Goal: Obtain resource: Download file/media

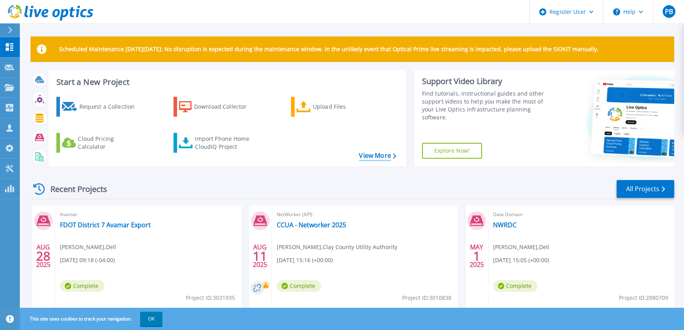
click at [385, 158] on link "View More" at bounding box center [377, 156] width 37 height 8
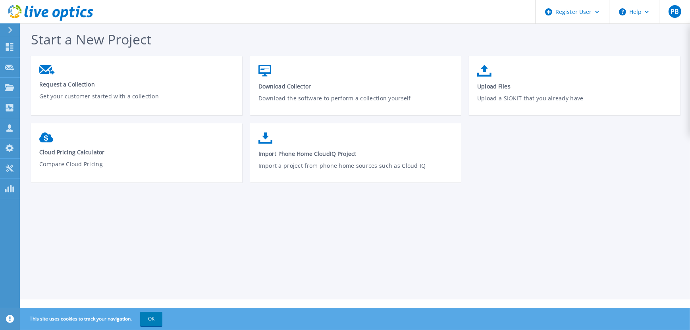
click at [10, 29] on icon at bounding box center [10, 30] width 4 height 6
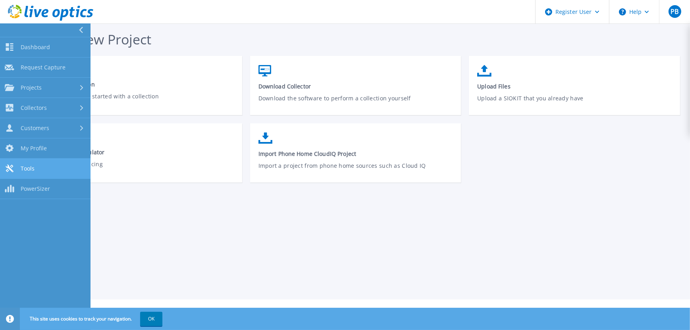
click at [38, 165] on link "Tools Tools" at bounding box center [45, 169] width 90 height 20
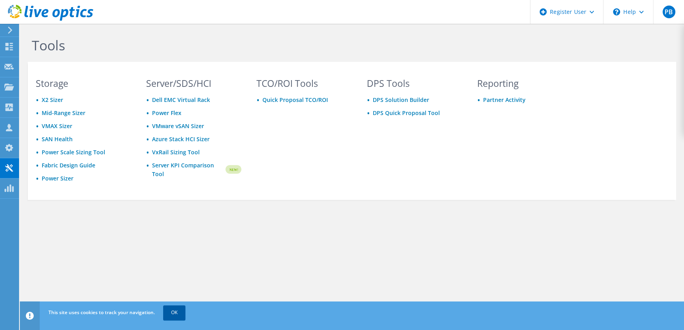
click at [170, 317] on link "OK" at bounding box center [174, 313] width 22 height 14
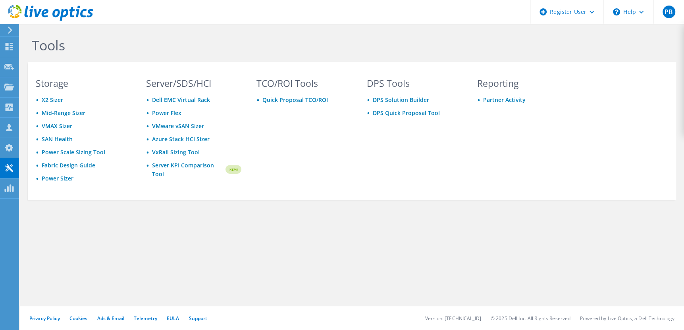
click at [8, 27] on icon at bounding box center [10, 30] width 6 height 7
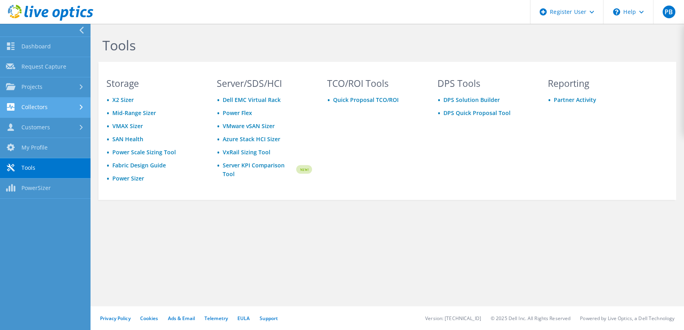
click at [47, 102] on link "Collectors" at bounding box center [45, 108] width 90 height 20
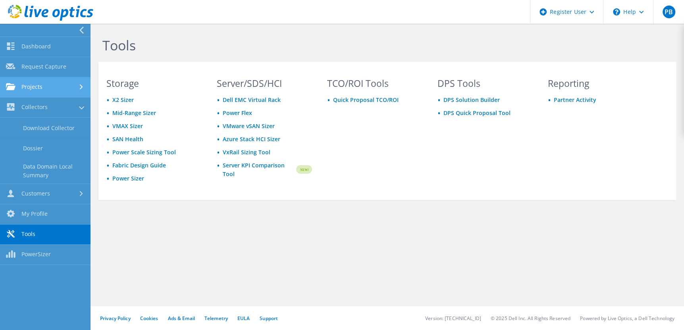
click at [42, 85] on link "Projects" at bounding box center [45, 87] width 90 height 20
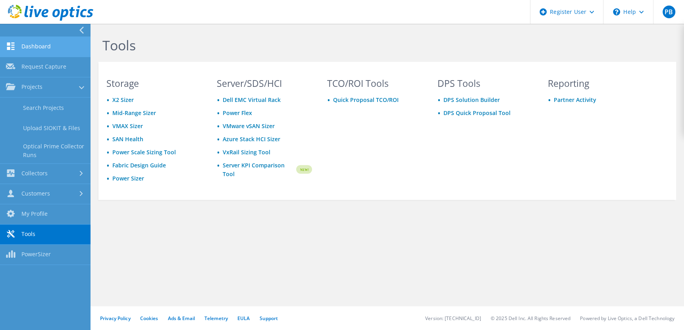
click at [40, 44] on link "Dashboard" at bounding box center [45, 47] width 90 height 20
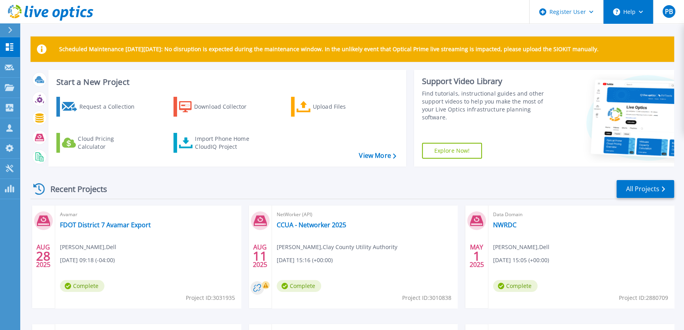
click at [641, 11] on icon at bounding box center [641, 12] width 4 height 3
click at [625, 11] on button "Help" at bounding box center [628, 12] width 50 height 24
click at [641, 10] on button "Help" at bounding box center [628, 12] width 50 height 24
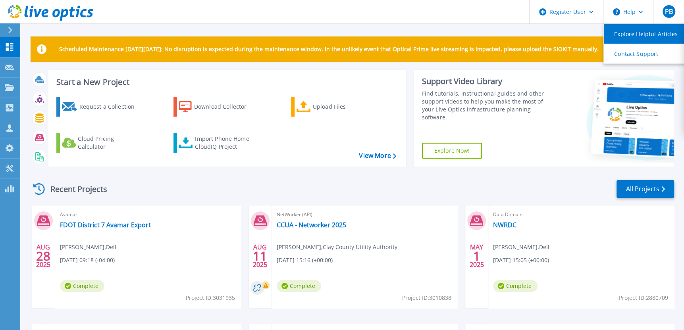
click at [641, 30] on link "Explore Helpful Articles" at bounding box center [648, 33] width 89 height 19
click at [7, 29] on div at bounding box center [13, 29] width 13 height 13
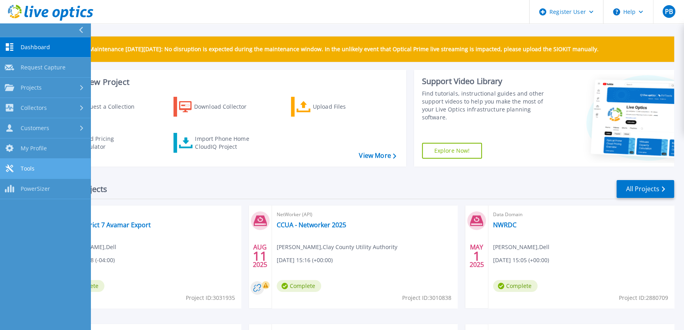
click at [31, 169] on span "Tools" at bounding box center [28, 168] width 14 height 7
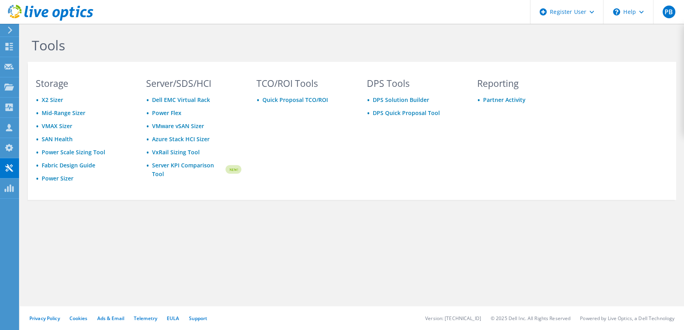
click at [9, 29] on icon at bounding box center [10, 30] width 6 height 7
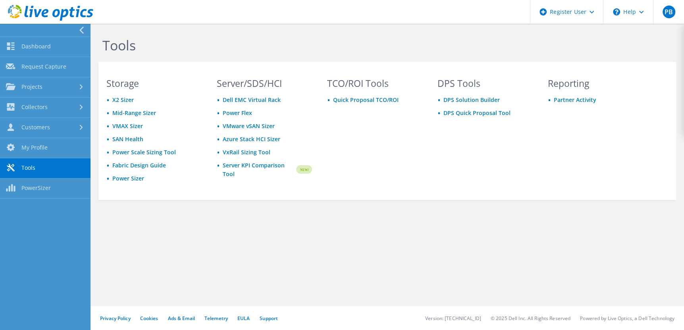
click at [421, 248] on div "Tools Storage X2 Sizer Mid-Range Sizer VMAX Sizer SAN Health Power Scale Sizing…" at bounding box center [386, 177] width 593 height 306
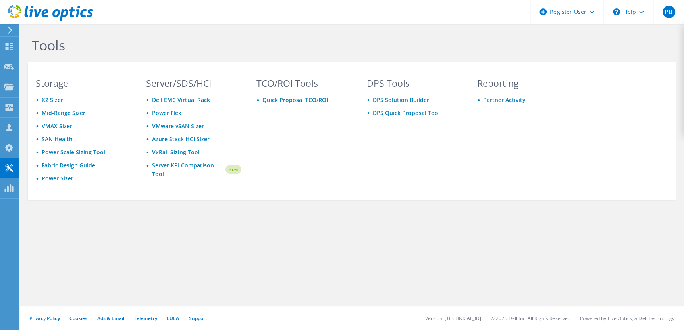
click at [12, 29] on icon at bounding box center [10, 30] width 6 height 7
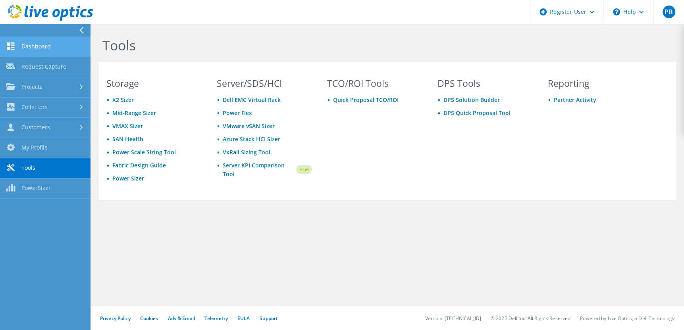
click at [35, 44] on link "Dashboard" at bounding box center [45, 47] width 90 height 20
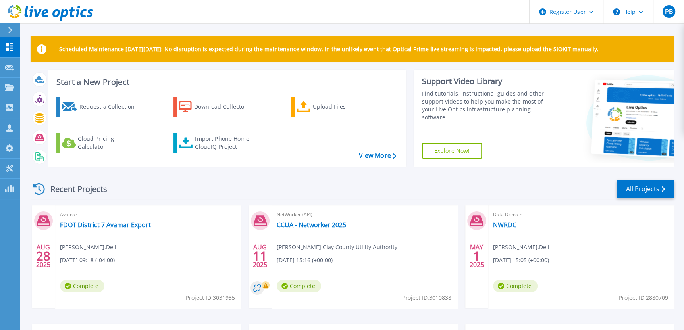
click at [446, 148] on link "Explore Now!" at bounding box center [452, 151] width 60 height 16
click at [5, 124] on icon at bounding box center [10, 128] width 10 height 8
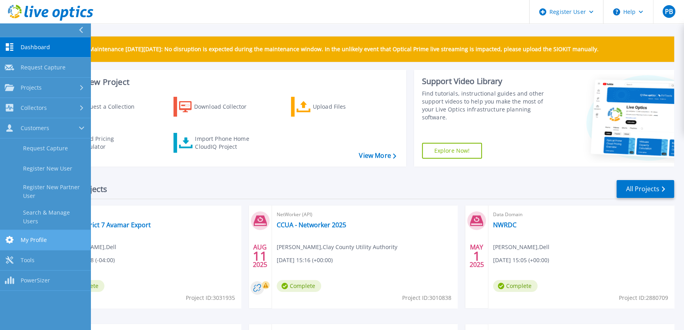
click at [42, 237] on span "My Profile" at bounding box center [34, 240] width 26 height 7
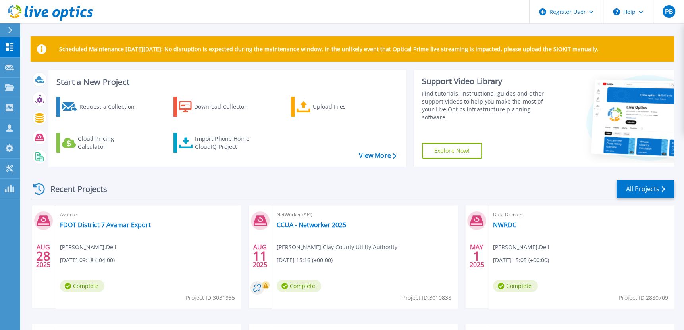
click at [6, 27] on button at bounding box center [10, 30] width 20 height 14
click at [235, 175] on div "Recent Projects All Projects AUG 28 2025 Avamar FDOT District 7 Avamar Export P…" at bounding box center [352, 311] width 643 height 276
click at [10, 189] on rect at bounding box center [11, 189] width 2 height 8
click at [10, 165] on icon at bounding box center [10, 169] width 10 height 8
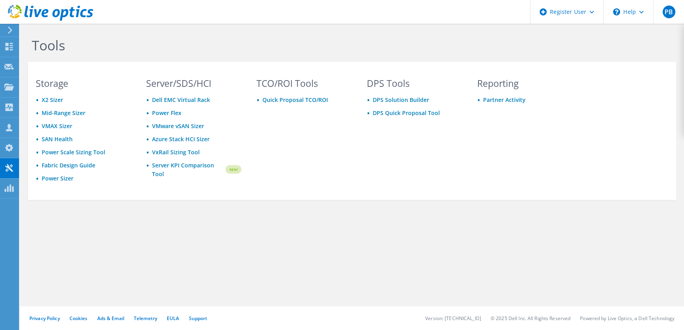
click at [11, 29] on icon at bounding box center [10, 30] width 6 height 7
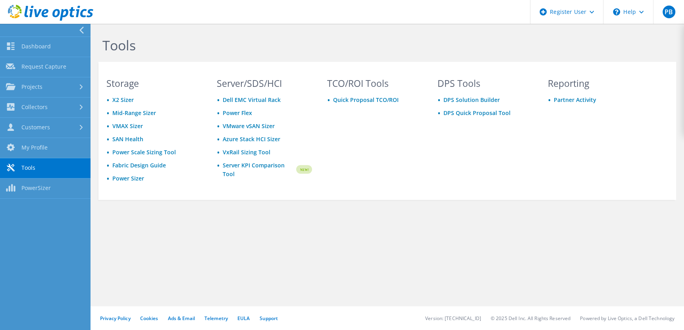
click at [284, 278] on div "Tools Storage X2 Sizer Mid-Range Sizer VMAX Sizer SAN Health Power Scale Sizing…" at bounding box center [386, 177] width 593 height 306
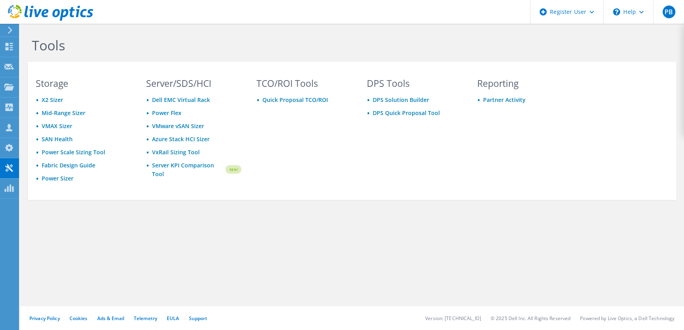
click at [10, 30] on use at bounding box center [10, 30] width 4 height 7
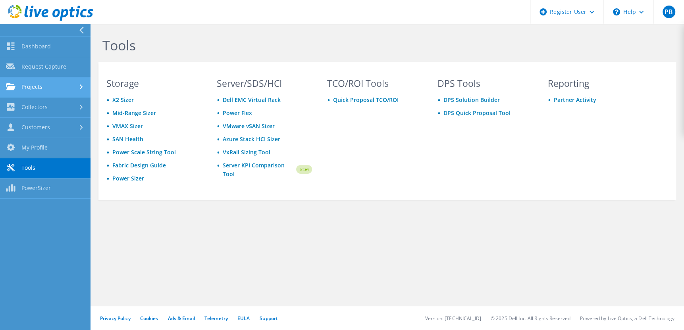
click at [29, 83] on link "Projects" at bounding box center [45, 87] width 90 height 20
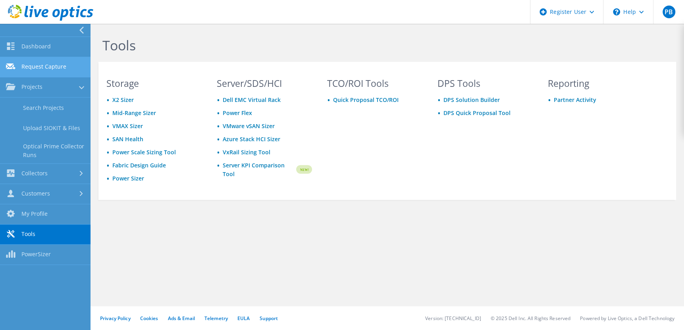
click at [37, 62] on link "Request Capture" at bounding box center [45, 67] width 90 height 20
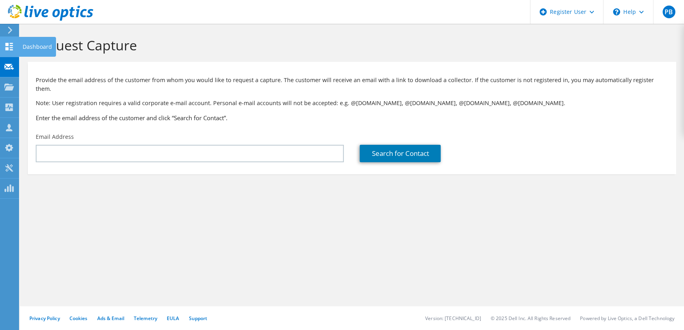
click at [10, 44] on icon at bounding box center [9, 47] width 10 height 8
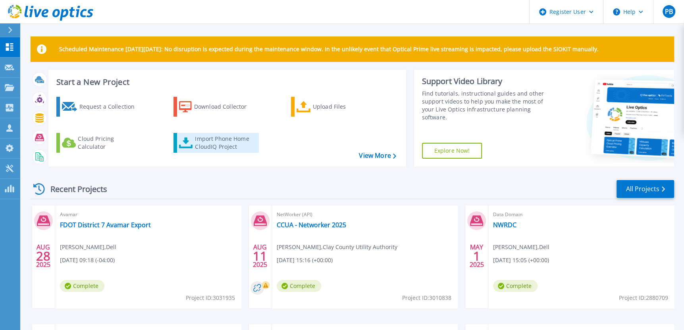
click at [202, 138] on div "Import Phone Home CloudIQ Project" at bounding box center [226, 143] width 62 height 16
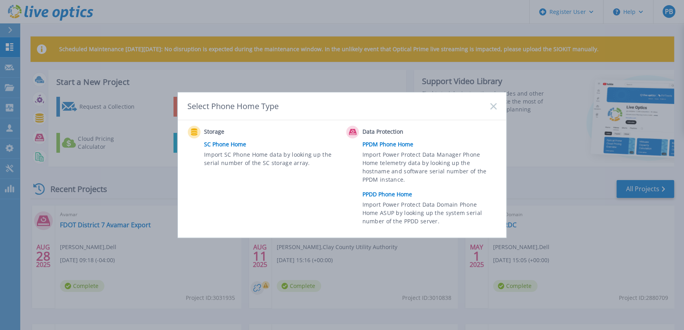
click at [390, 193] on link "PPDD Phone Home" at bounding box center [431, 195] width 138 height 12
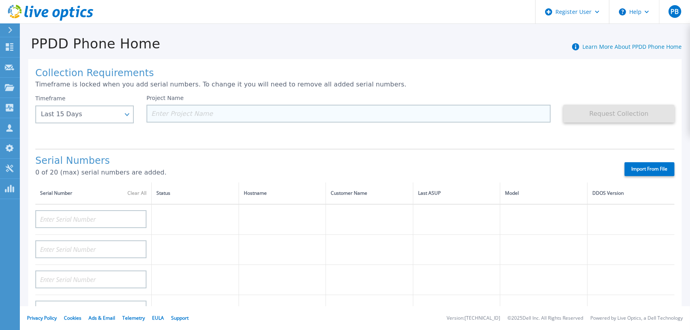
click at [213, 113] on input at bounding box center [348, 114] width 404 height 18
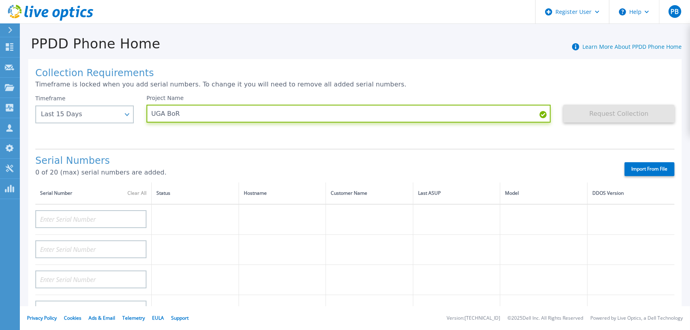
type input "UGA BoR"
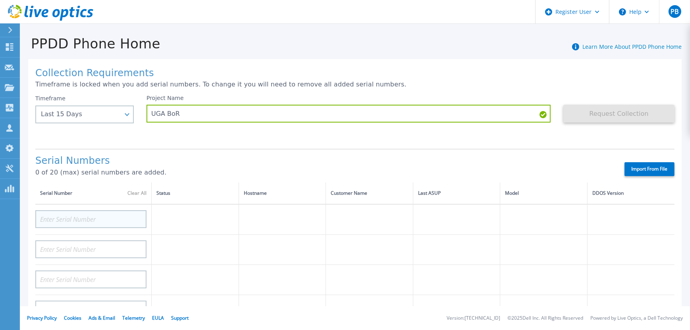
drag, startPoint x: 108, startPoint y: 209, endPoint x: 108, endPoint y: 213, distance: 4.4
click at [108, 211] on div at bounding box center [90, 216] width 111 height 23
click at [108, 215] on input at bounding box center [90, 219] width 111 height 18
paste input "APX00242904701"
type input "APX00242904701"
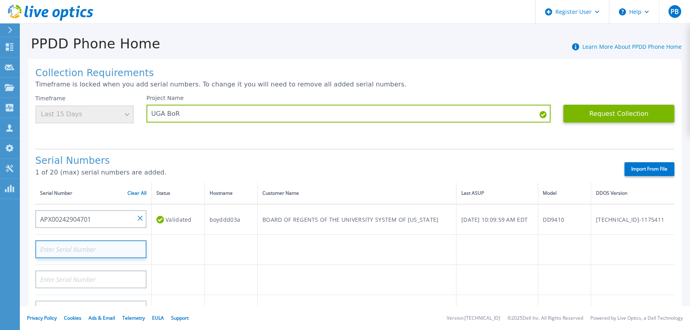
click at [123, 248] on input at bounding box center [90, 249] width 111 height 18
paste input "APX00242904513"
type input "APX00242904513"
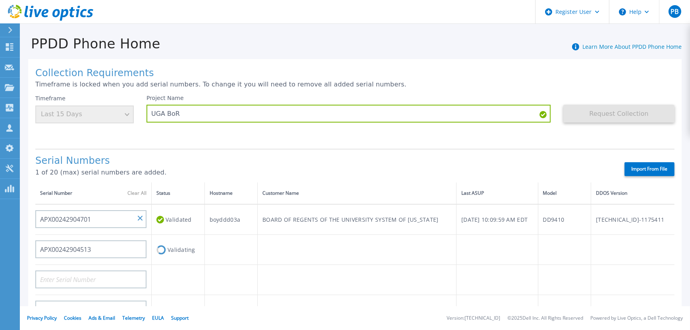
click at [347, 170] on p "1 of 20 (max) serial numbers are added." at bounding box center [322, 172] width 575 height 7
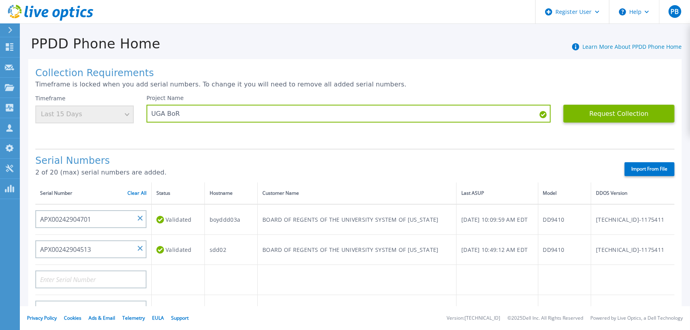
click at [123, 110] on div "Timeframe Last 15 Days" at bounding box center [84, 109] width 98 height 29
click at [596, 113] on button "Request Collection" at bounding box center [618, 114] width 111 height 18
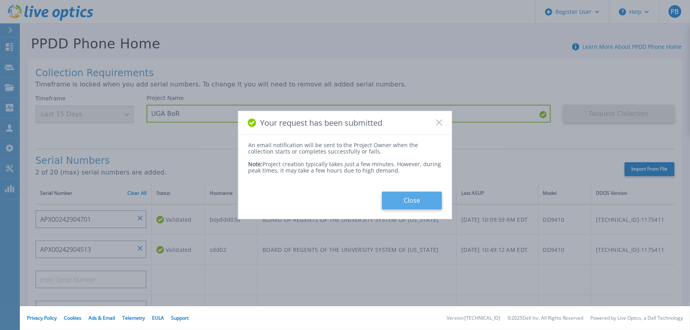
click at [412, 194] on button "Close" at bounding box center [412, 201] width 60 height 18
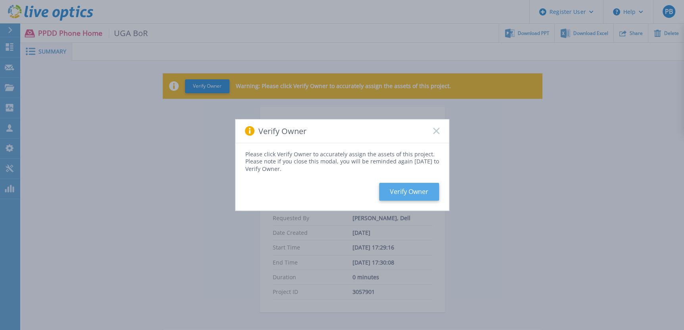
click at [414, 192] on button "Verify Owner" at bounding box center [409, 192] width 60 height 18
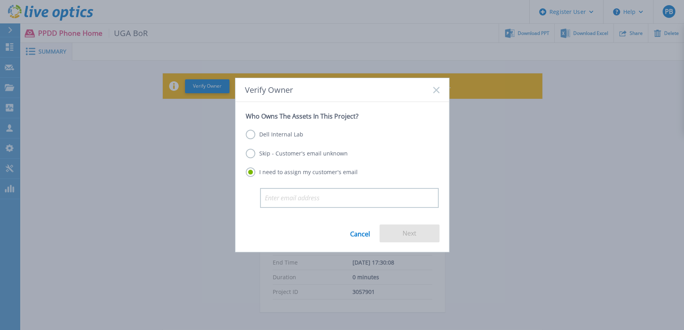
click at [250, 150] on label "Skip - Customer's email unknown" at bounding box center [297, 154] width 102 height 10
click at [0, 0] on input "Skip - Customer's email unknown" at bounding box center [0, 0] width 0 height 0
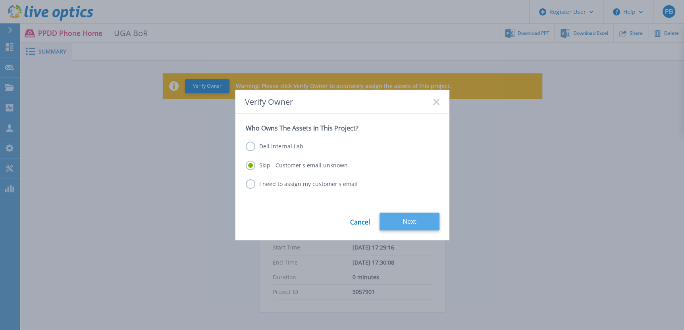
click at [413, 221] on button "Next" at bounding box center [409, 222] width 60 height 18
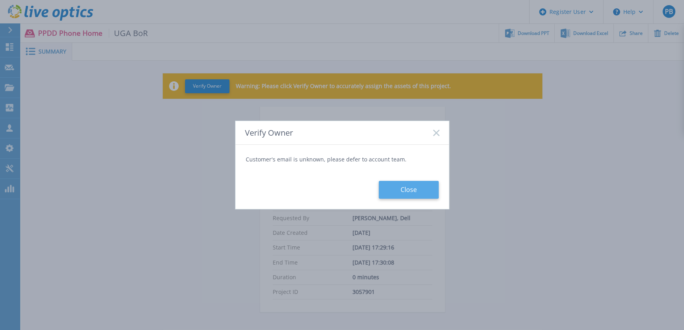
click at [401, 187] on button "Close" at bounding box center [409, 190] width 60 height 18
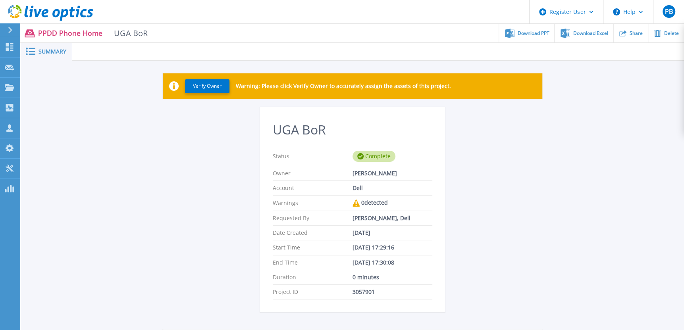
click at [198, 123] on div "UGA BoR Status Complete Owner [PERSON_NAME] Account Dell Warnings 0 detected Re…" at bounding box center [352, 264] width 379 height 315
click at [202, 80] on button "Verify Owner" at bounding box center [207, 86] width 44 height 14
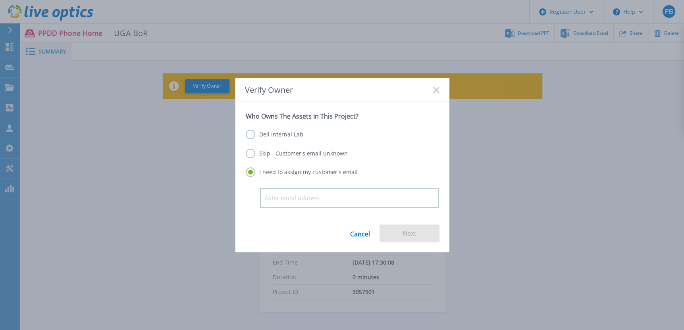
click at [253, 133] on label "Dell Internal Lab" at bounding box center [275, 135] width 58 height 10
click at [0, 0] on input "Dell Internal Lab" at bounding box center [0, 0] width 0 height 0
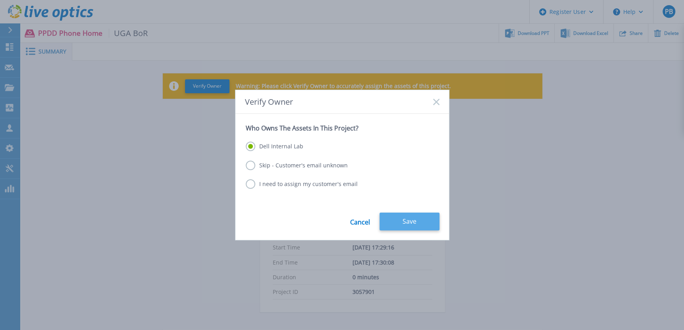
click at [412, 220] on button "Save" at bounding box center [409, 222] width 60 height 18
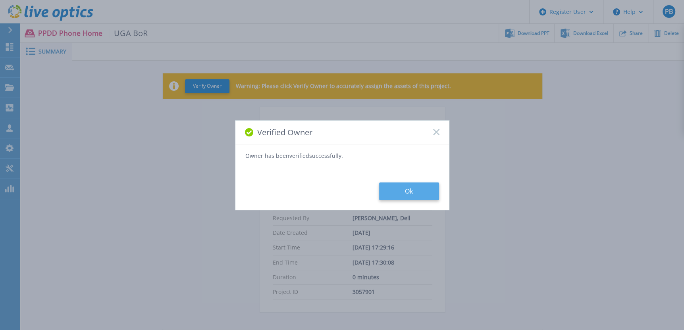
click at [412, 183] on button "Ok" at bounding box center [409, 192] width 60 height 18
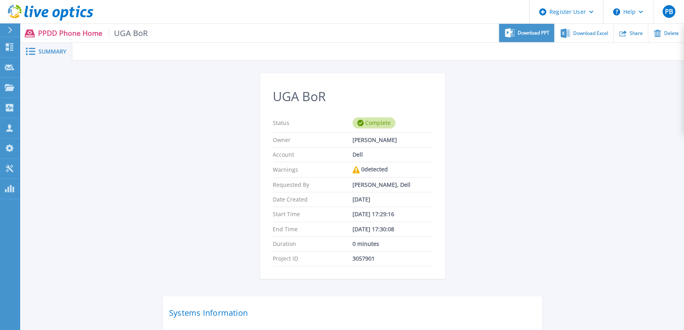
click at [539, 34] on span "Download PPT" at bounding box center [534, 33] width 32 height 5
click at [595, 116] on div "UGA BoR Status Complete Owner [PERSON_NAME] Account Dell Warnings 0 detected Re…" at bounding box center [352, 231] width 663 height 340
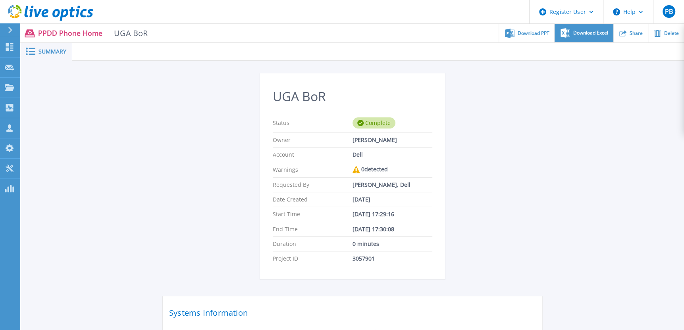
click at [586, 33] on span "Download Excel" at bounding box center [590, 33] width 35 height 5
click at [595, 189] on div "UGA BoR Status Complete Owner [PERSON_NAME] Account Dell Warnings 0 detected Re…" at bounding box center [352, 231] width 663 height 340
click at [550, 157] on div "UGA BoR Status Complete Owner [PERSON_NAME] Account Dell Warnings 0 detected Re…" at bounding box center [352, 231] width 663 height 340
